Goal: Find specific page/section: Find specific page/section

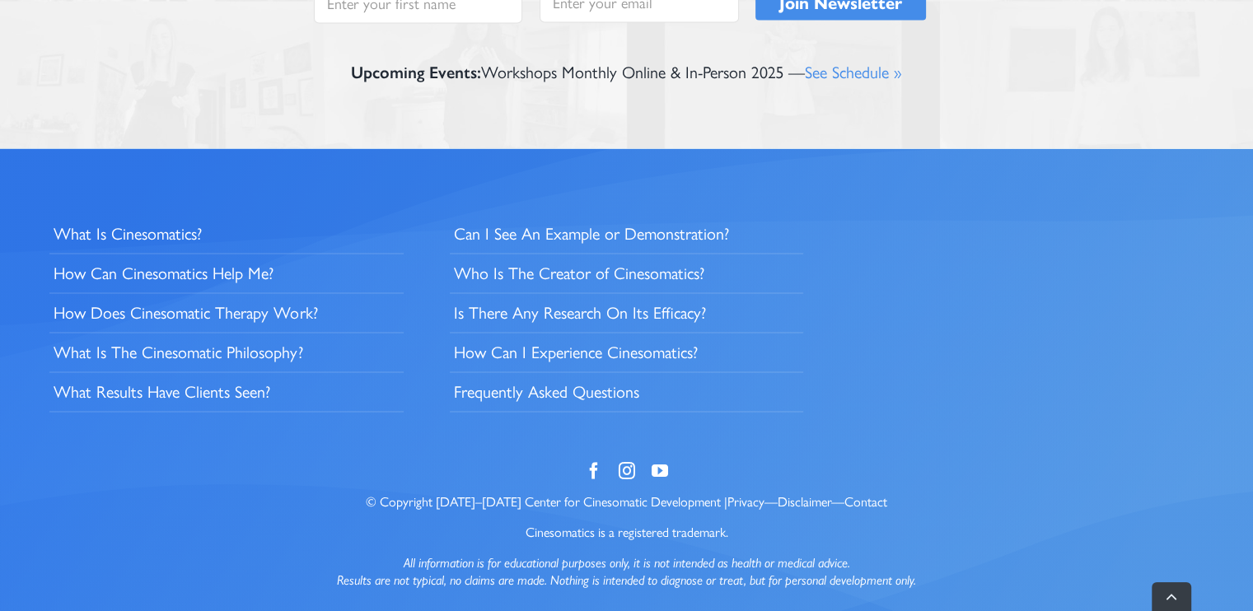
scroll to position [3053, 0]
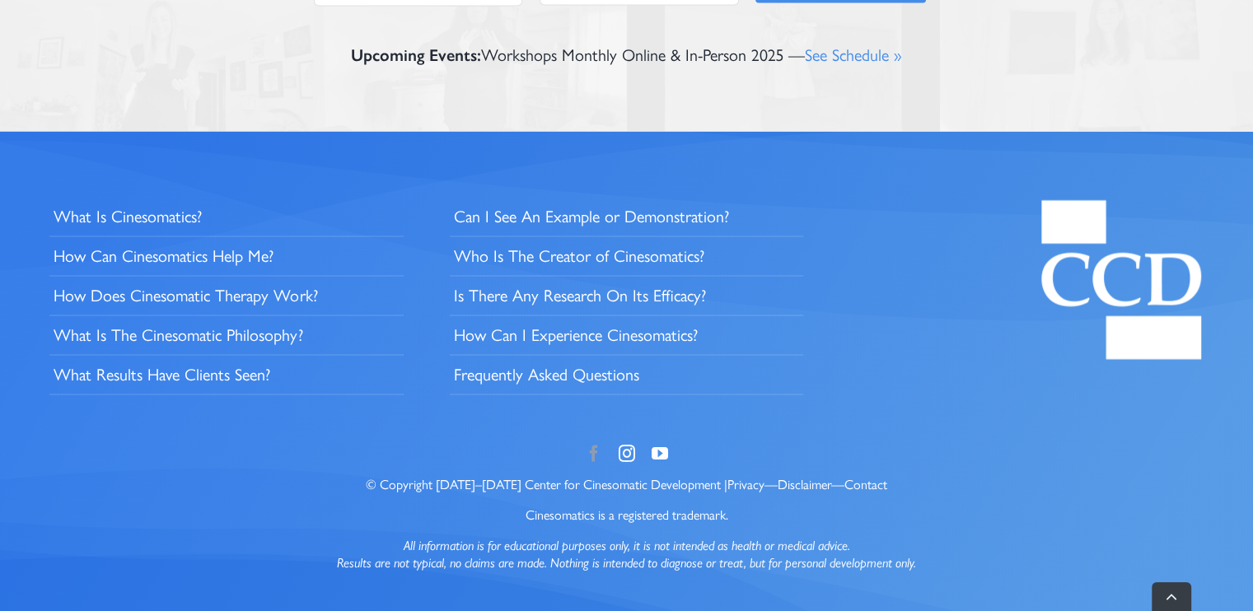
click at [587, 450] on link "facebook" at bounding box center [594, 453] width 16 height 18
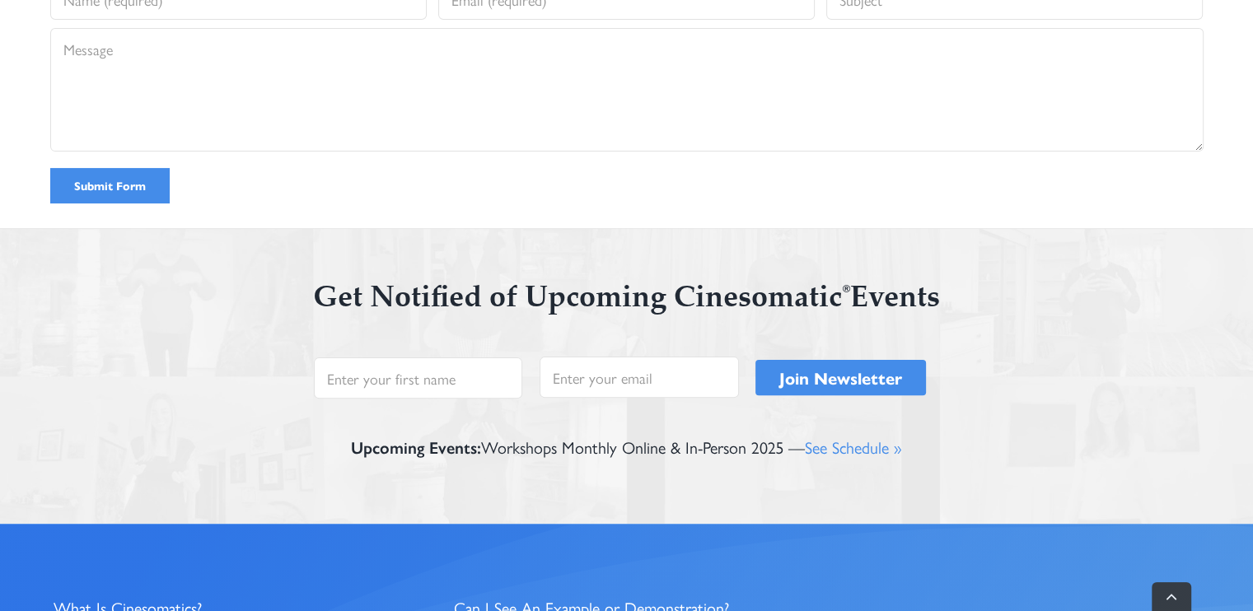
scroll to position [808, 0]
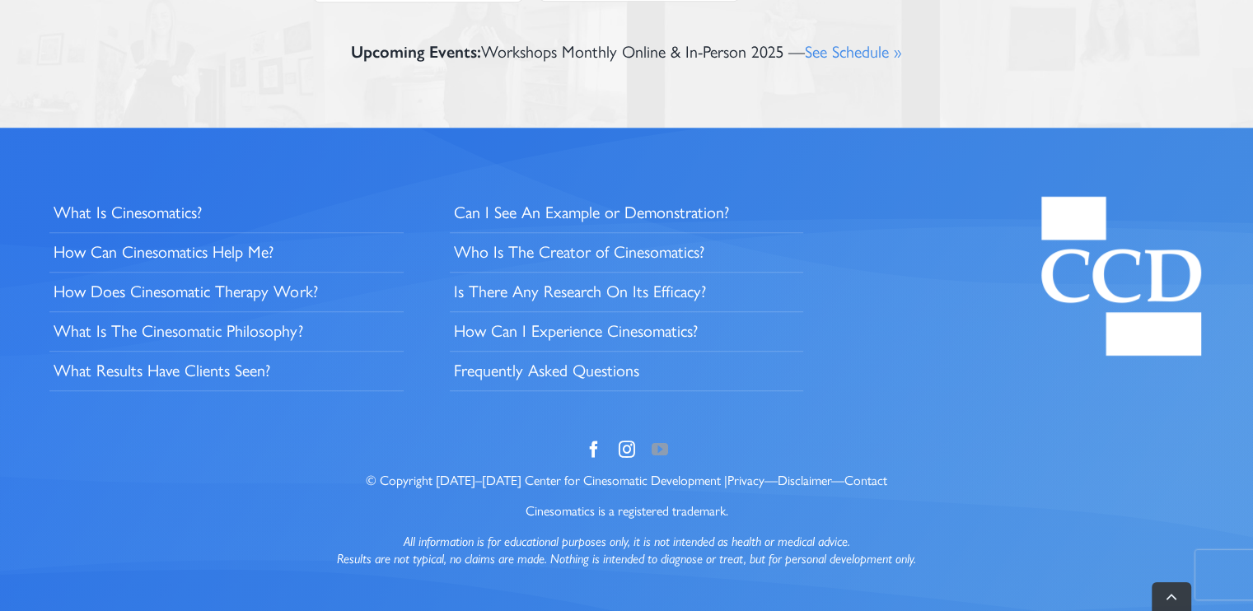
click at [667, 444] on link "youtube" at bounding box center [660, 450] width 16 height 18
